Goal: Task Accomplishment & Management: Manage account settings

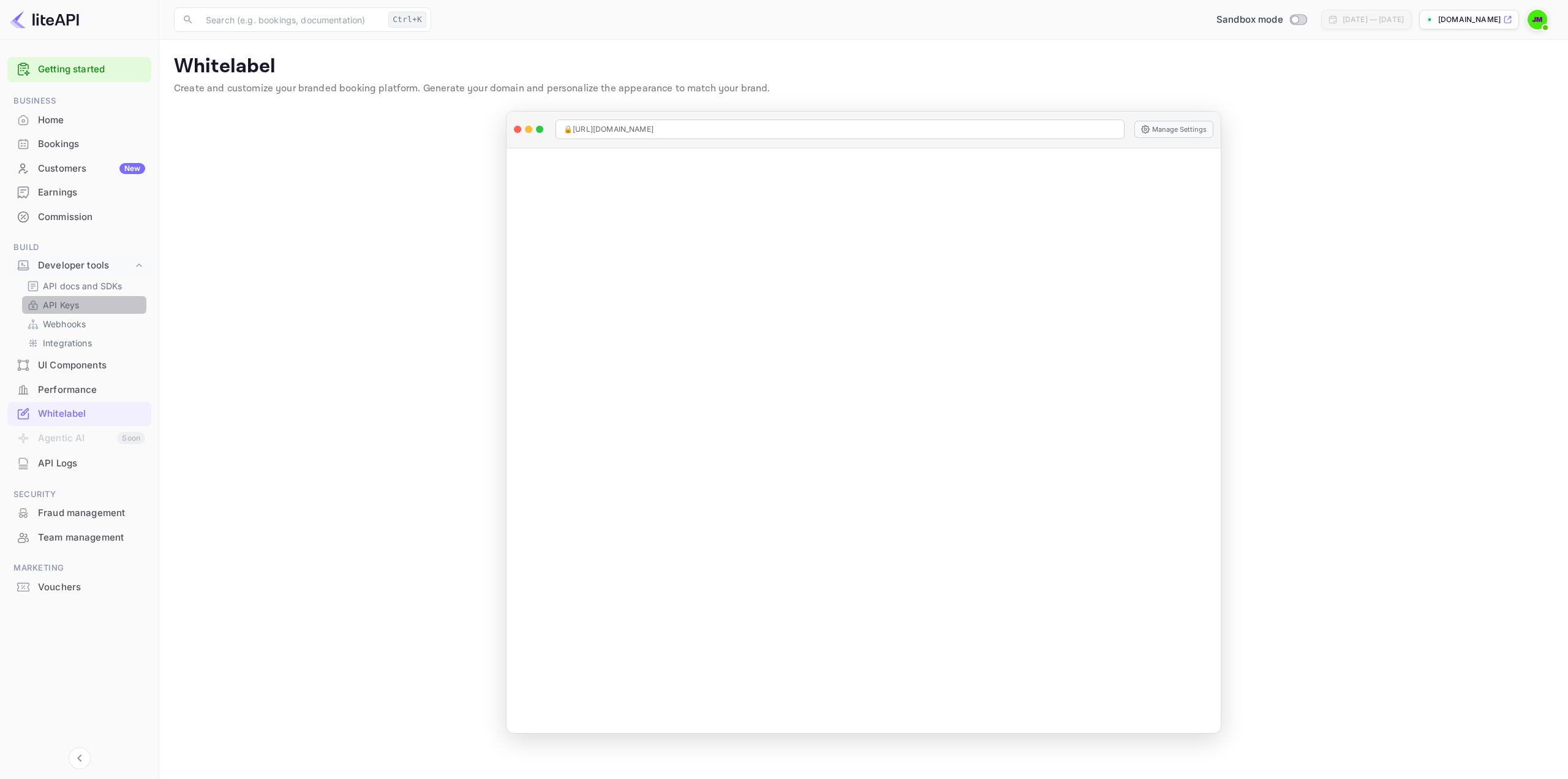
click at [65, 306] on p "API Keys" at bounding box center [60, 304] width 36 height 13
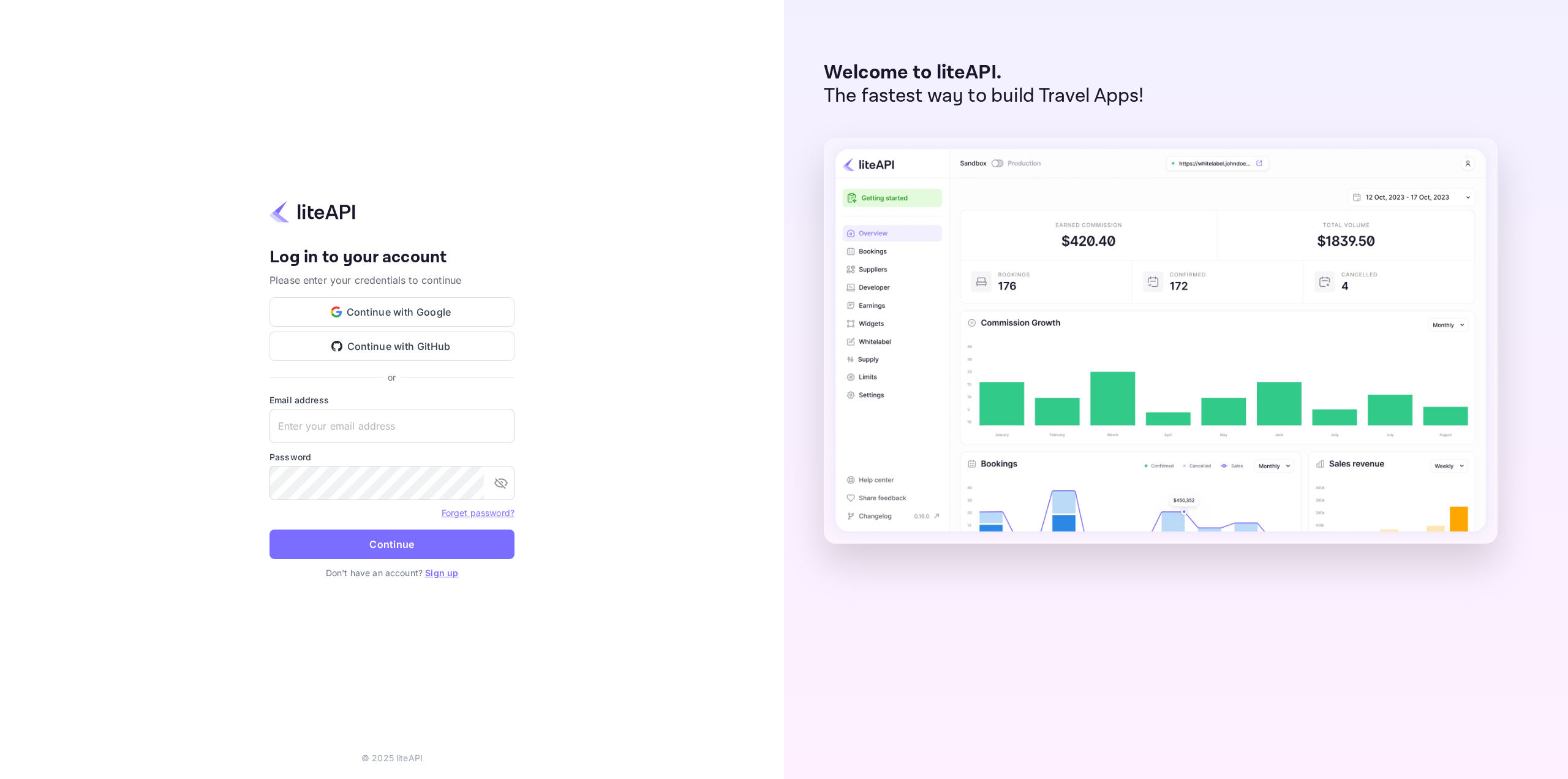
type input "jpm@csc.org.nz"
click at [353, 550] on button "Continue" at bounding box center [392, 544] width 245 height 29
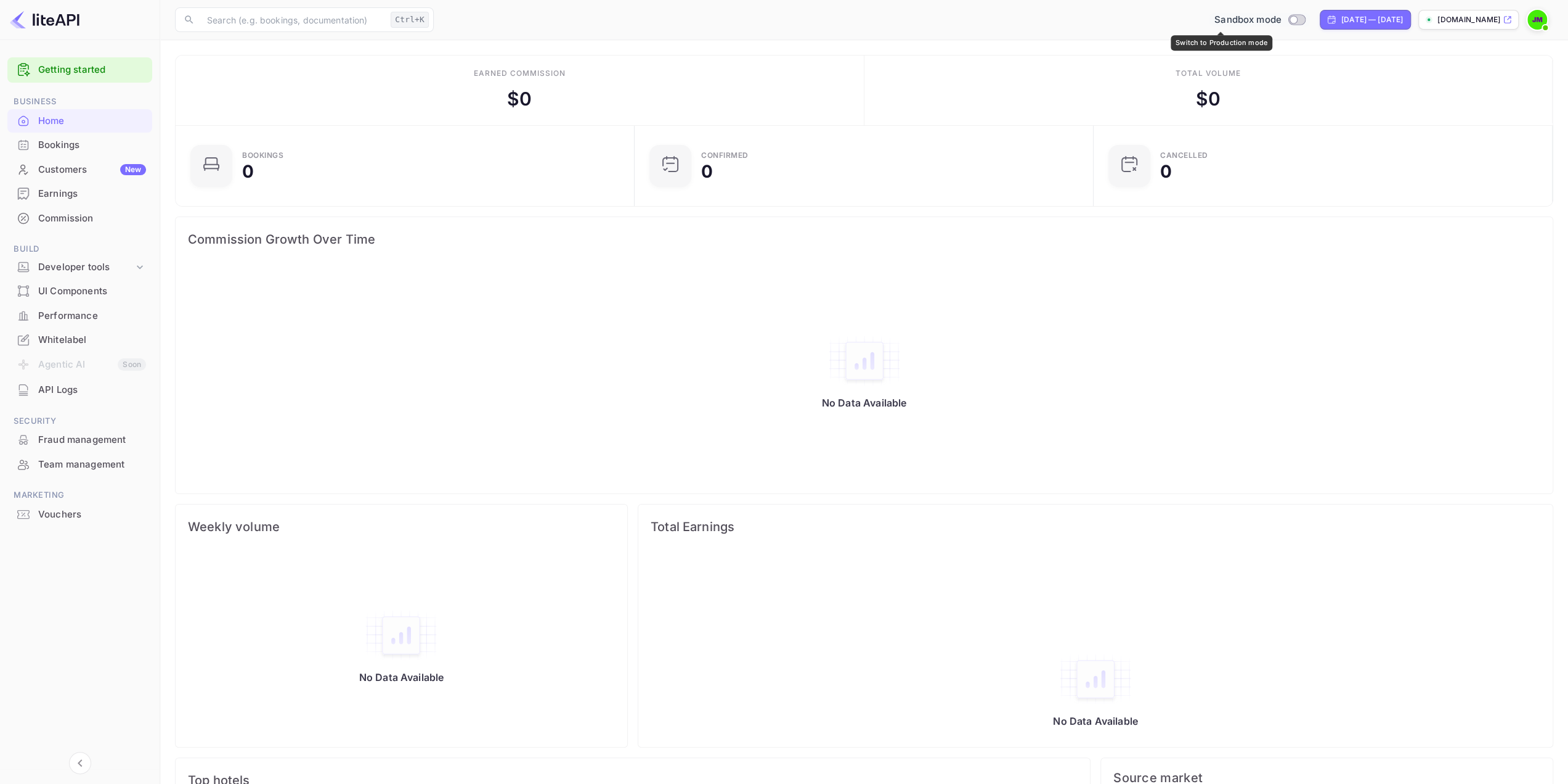
click at [1281, 17] on input "Switch to Production mode" at bounding box center [1293, 19] width 24 height 8
checkbox input "false"
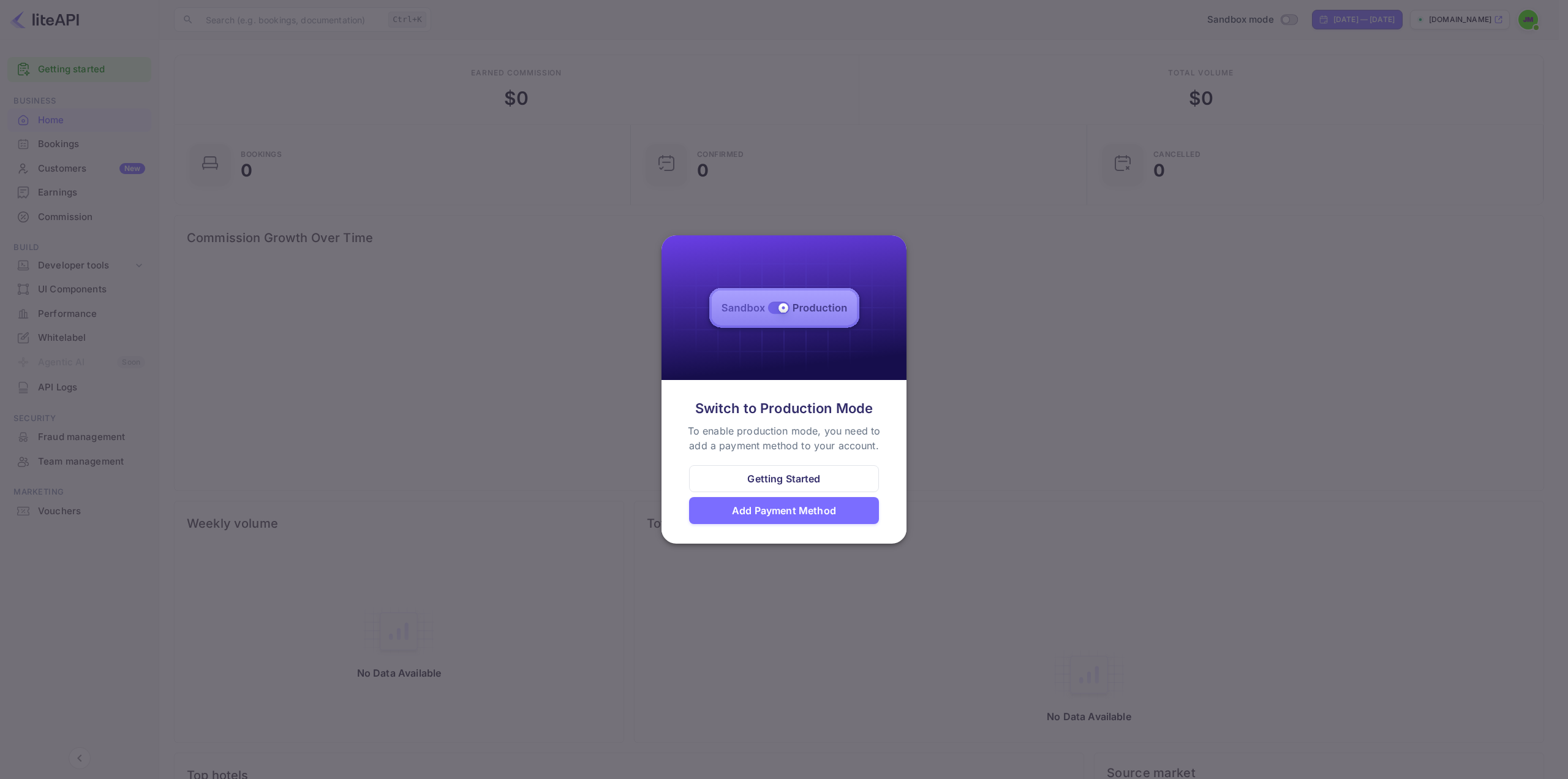
click at [1008, 119] on div at bounding box center [784, 390] width 1568 height 779
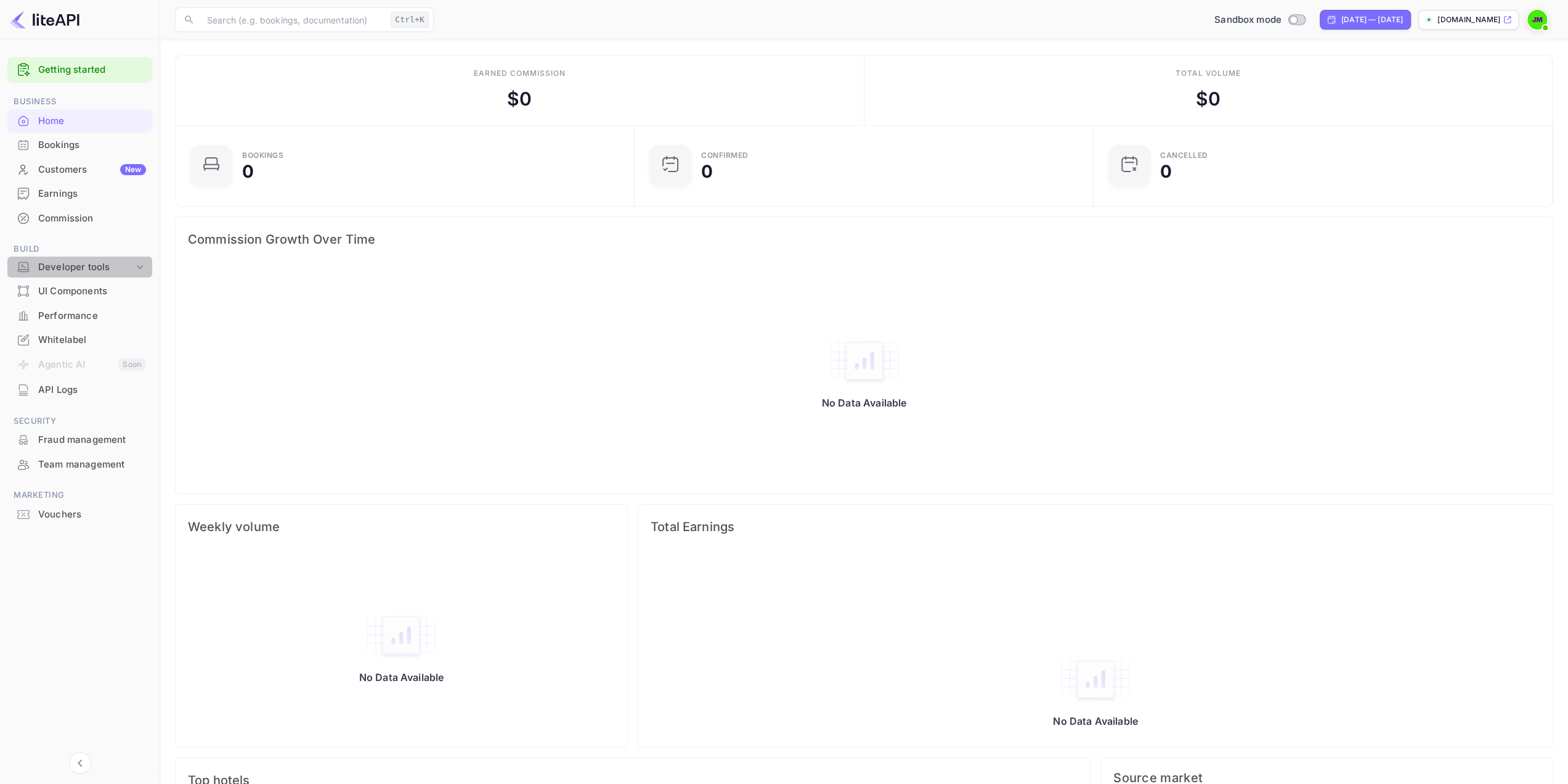
click at [81, 266] on div "Developer tools" at bounding box center [85, 267] width 95 height 14
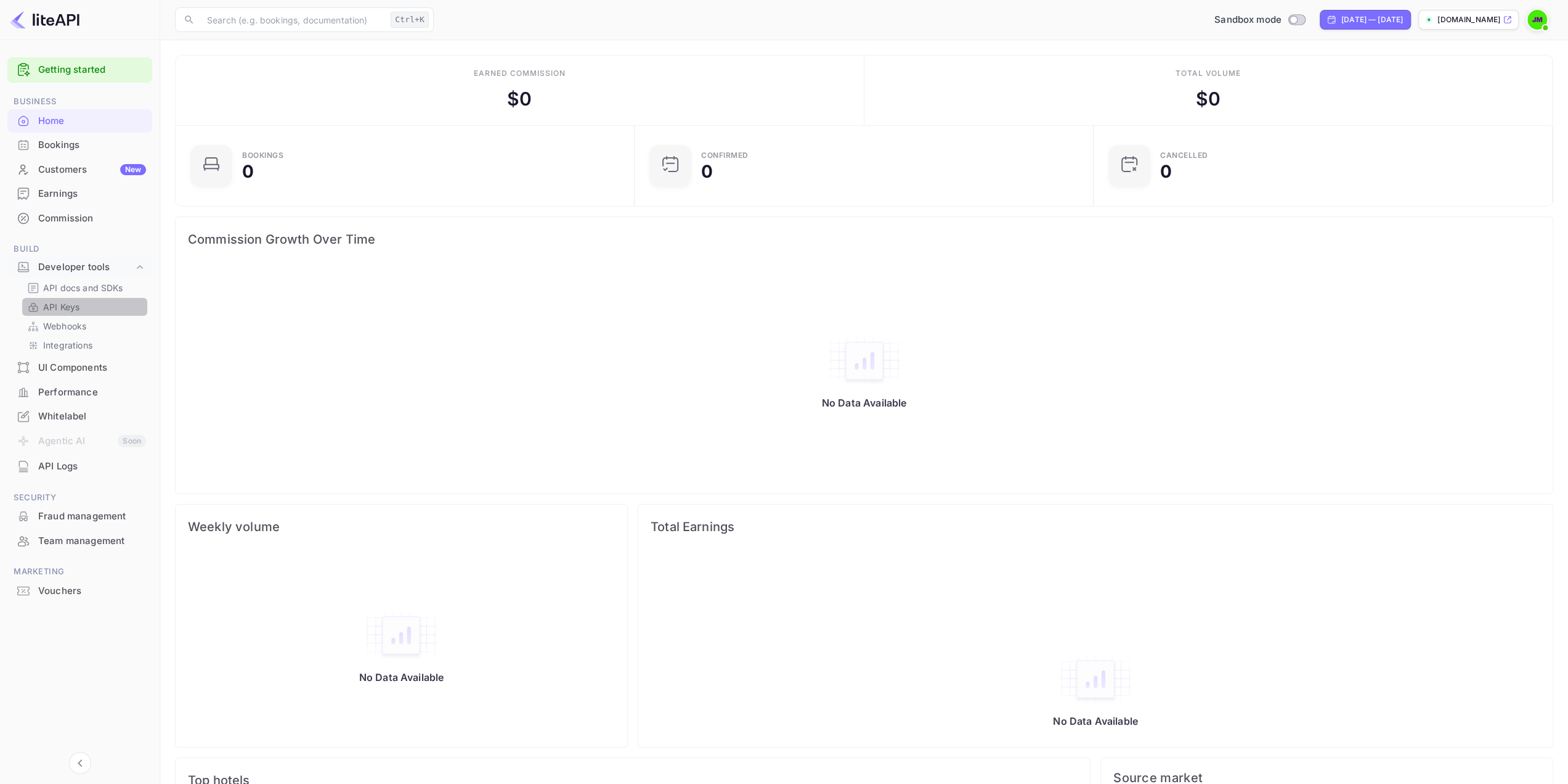
click at [72, 311] on p "API Keys" at bounding box center [61, 306] width 36 height 13
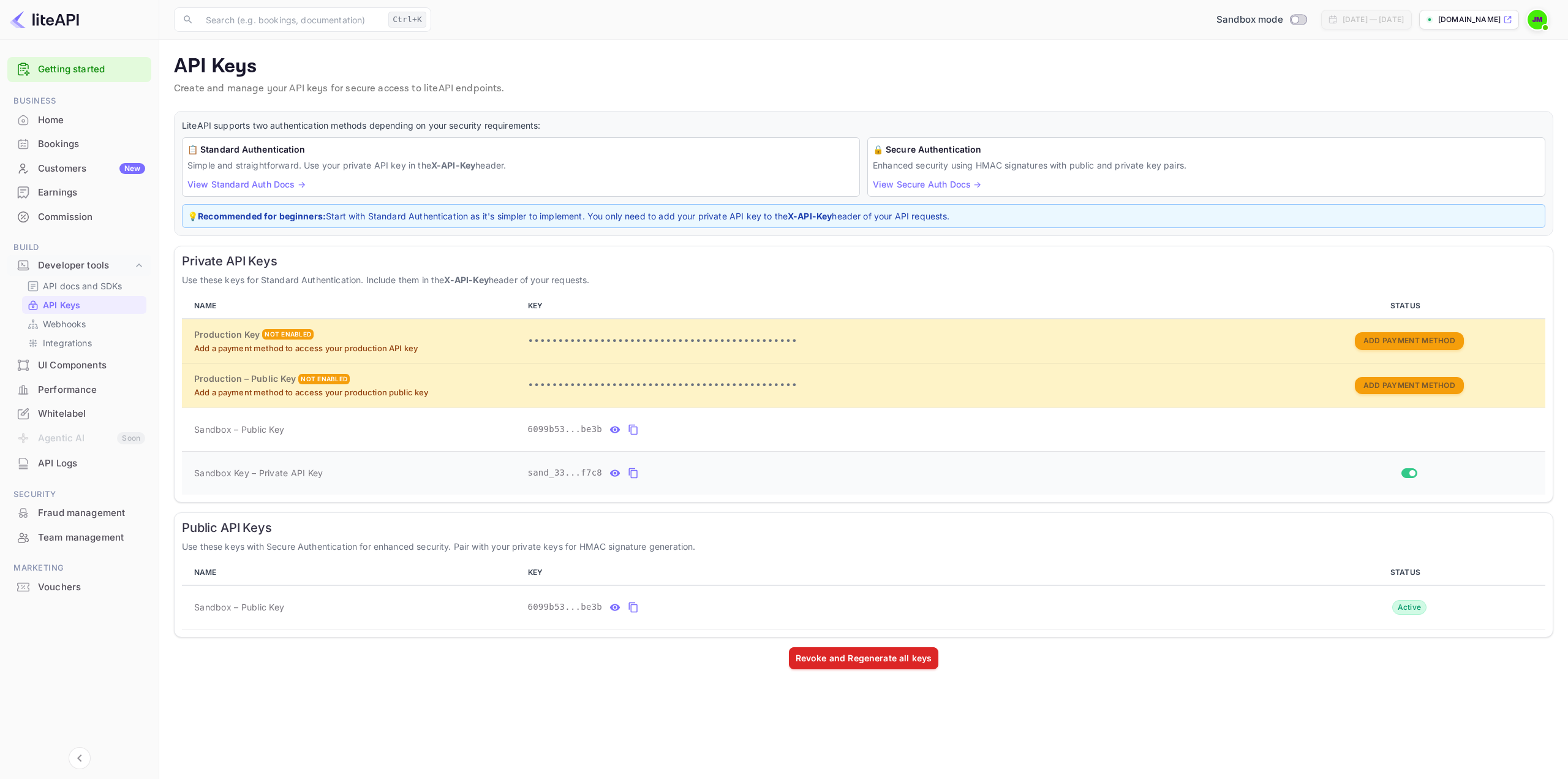
click at [628, 472] on icon "private api keys table" at bounding box center [633, 473] width 11 height 15
